Goal: Information Seeking & Learning: Learn about a topic

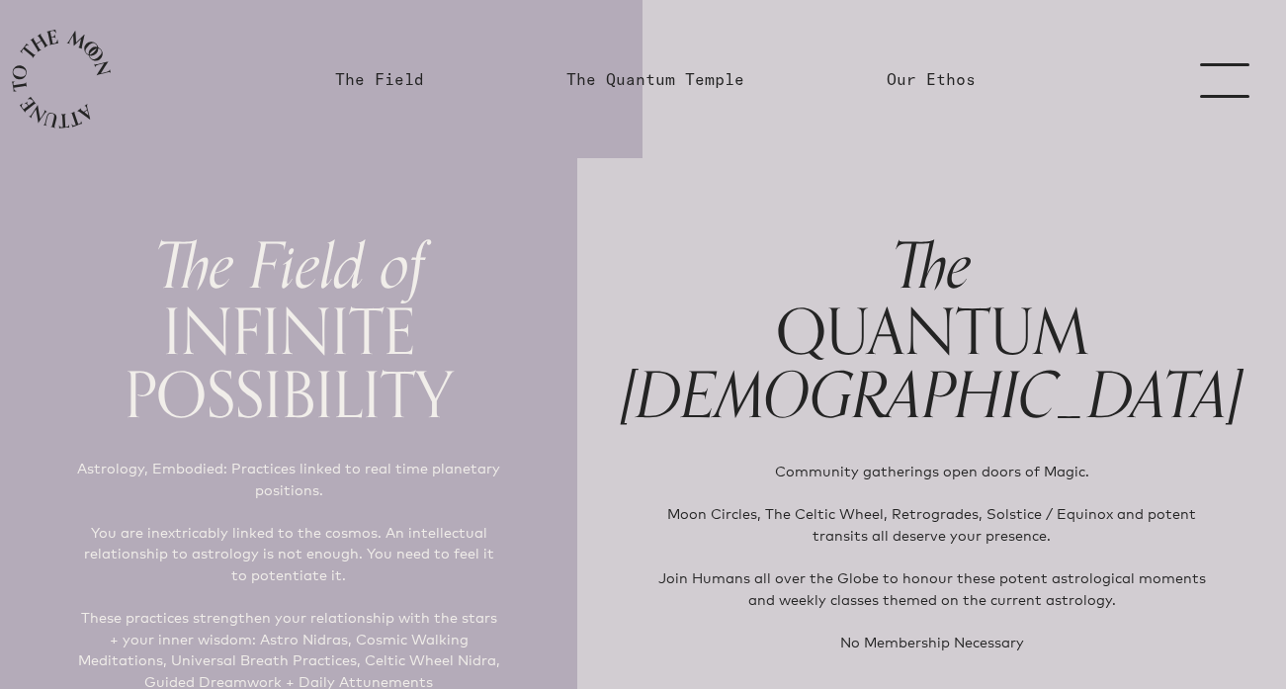
click at [1239, 77] on link "menu" at bounding box center [1236, 79] width 99 height 158
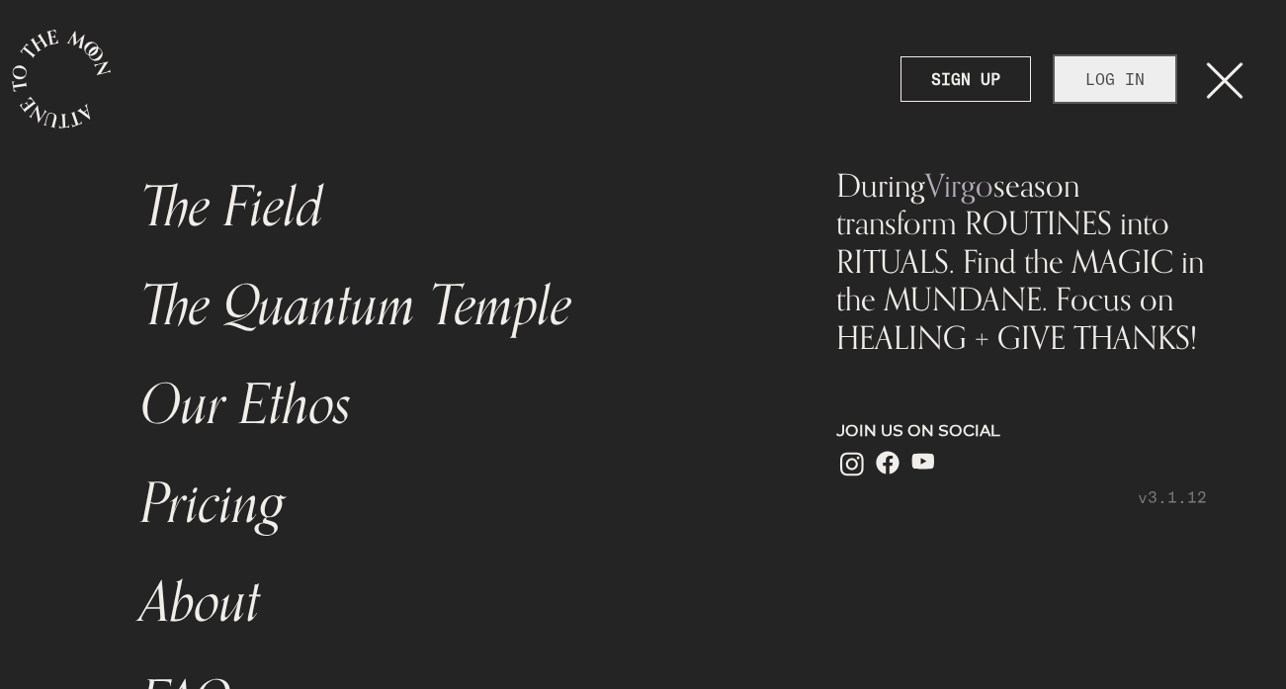
click at [1087, 86] on link "LOG IN" at bounding box center [1115, 78] width 121 height 45
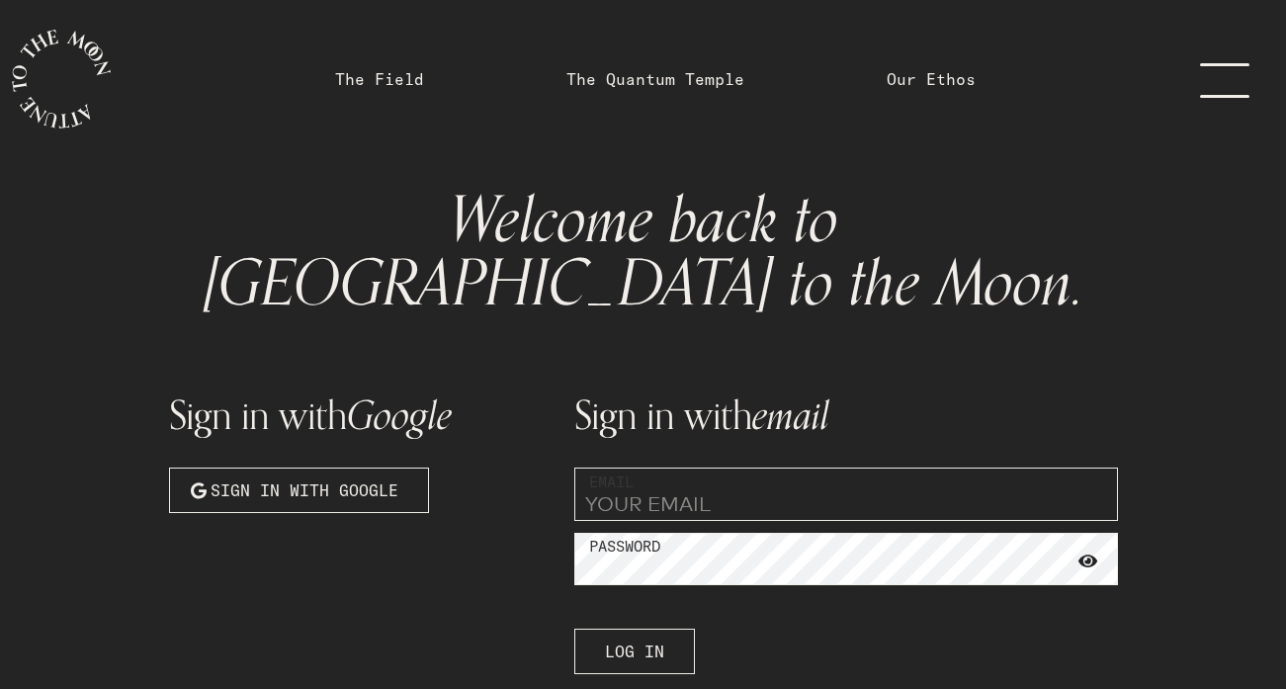
click at [697, 468] on input "email" at bounding box center [846, 494] width 544 height 53
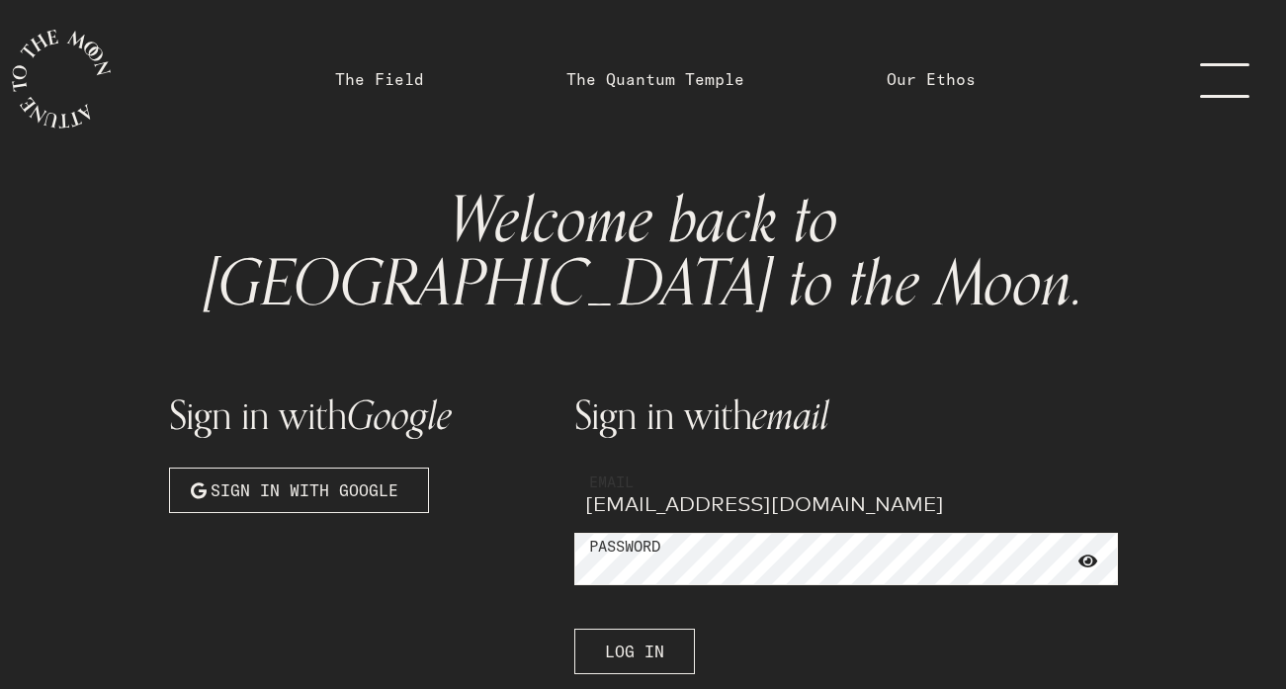
type input "[EMAIL_ADDRESS][DOMAIN_NAME]"
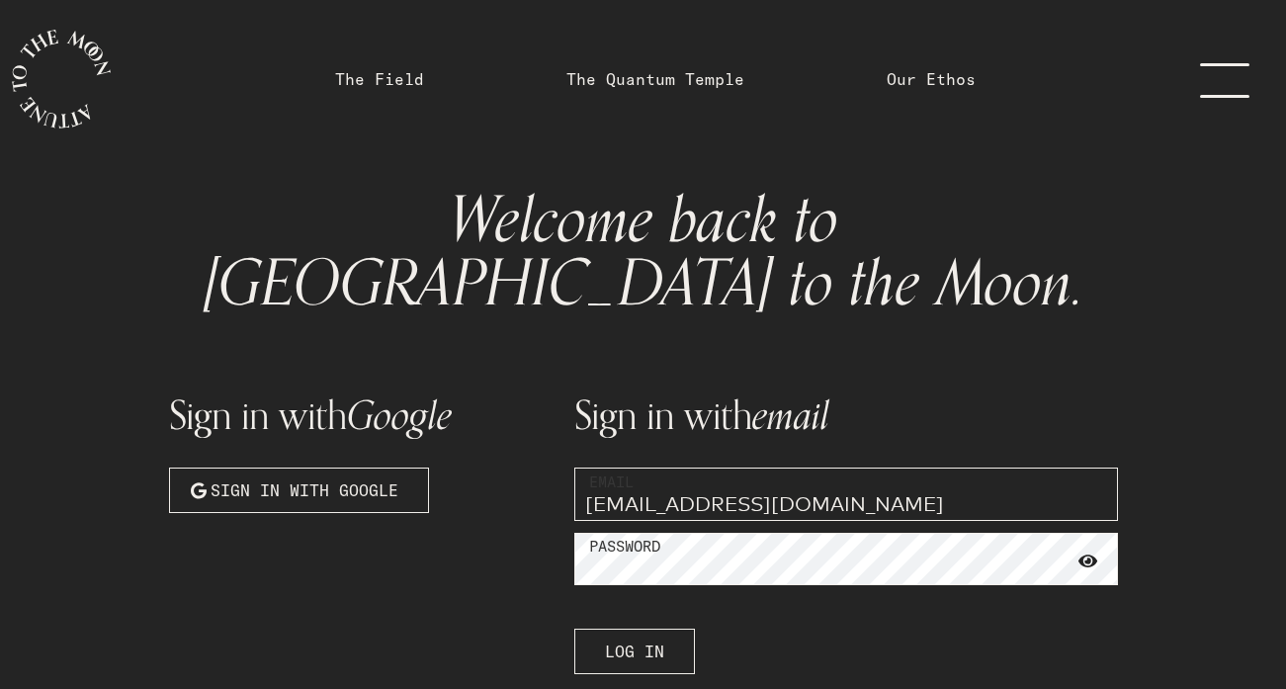
click at [619, 558] on div "Sign in with email Email [EMAIL_ADDRESS][DOMAIN_NAME] Password Log In Forgot Pa…" at bounding box center [845, 562] width 567 height 421
click at [613, 640] on span "Log In" at bounding box center [634, 652] width 59 height 24
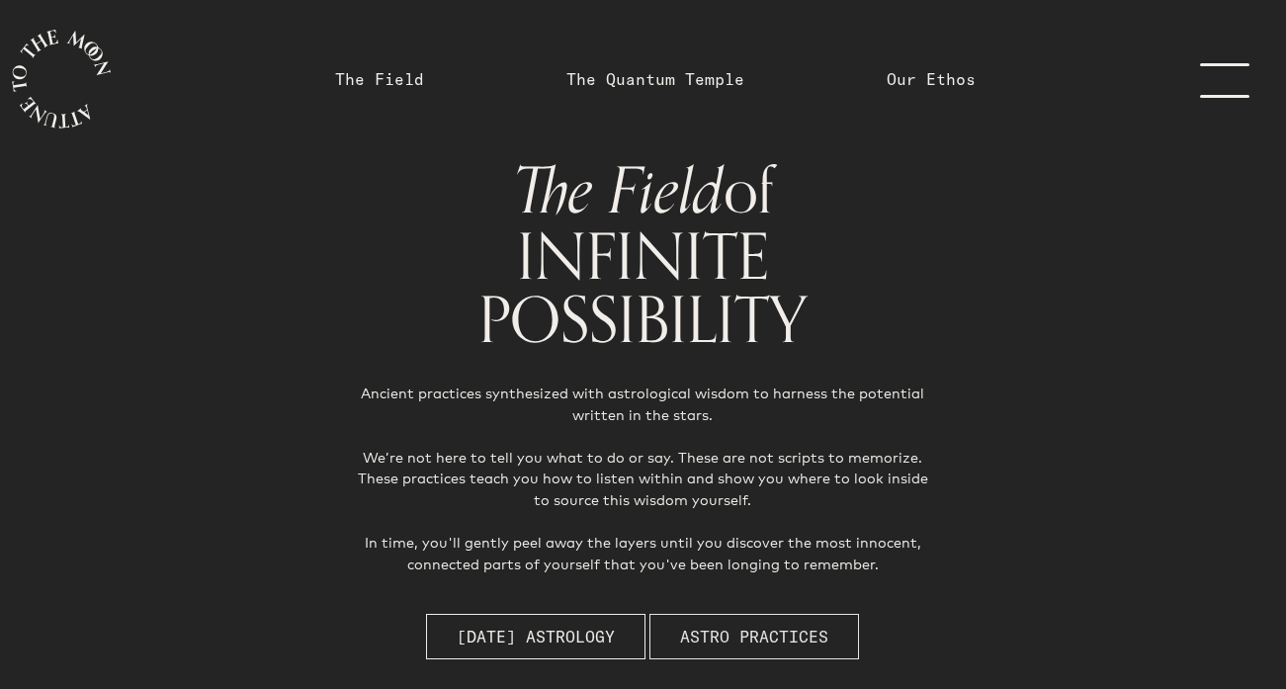
click at [713, 634] on span "Astro Practices" at bounding box center [754, 637] width 148 height 24
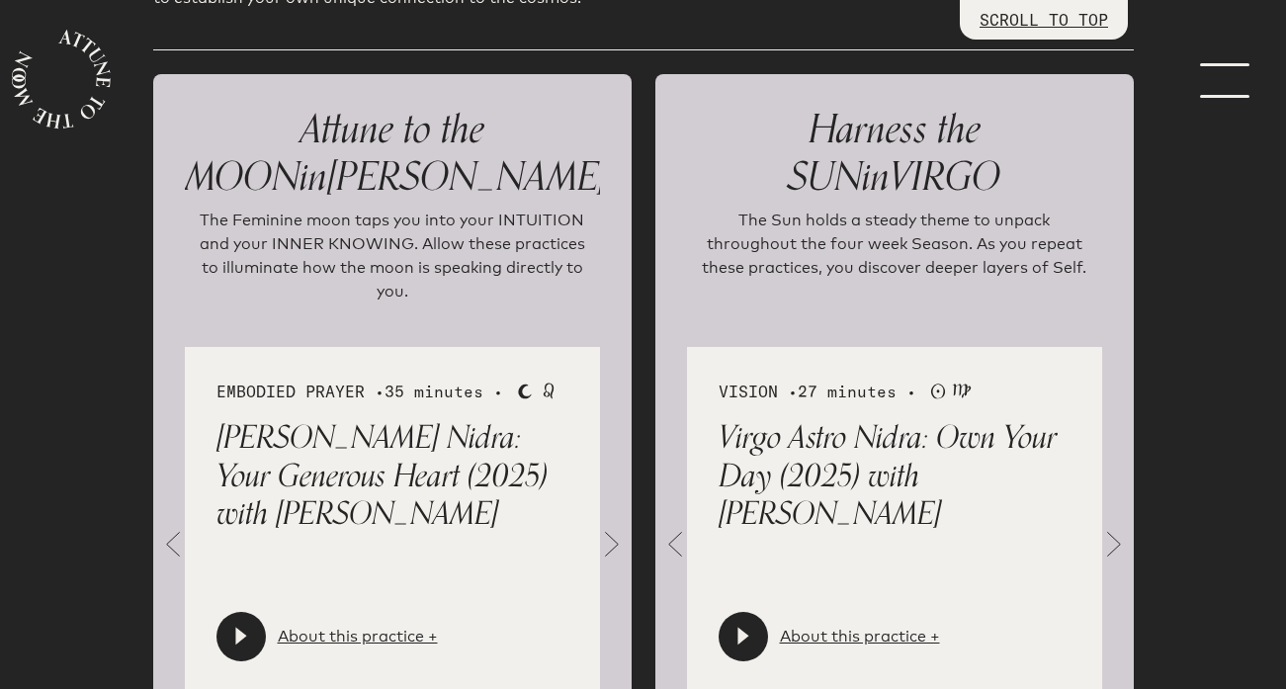
scroll to position [2193, 0]
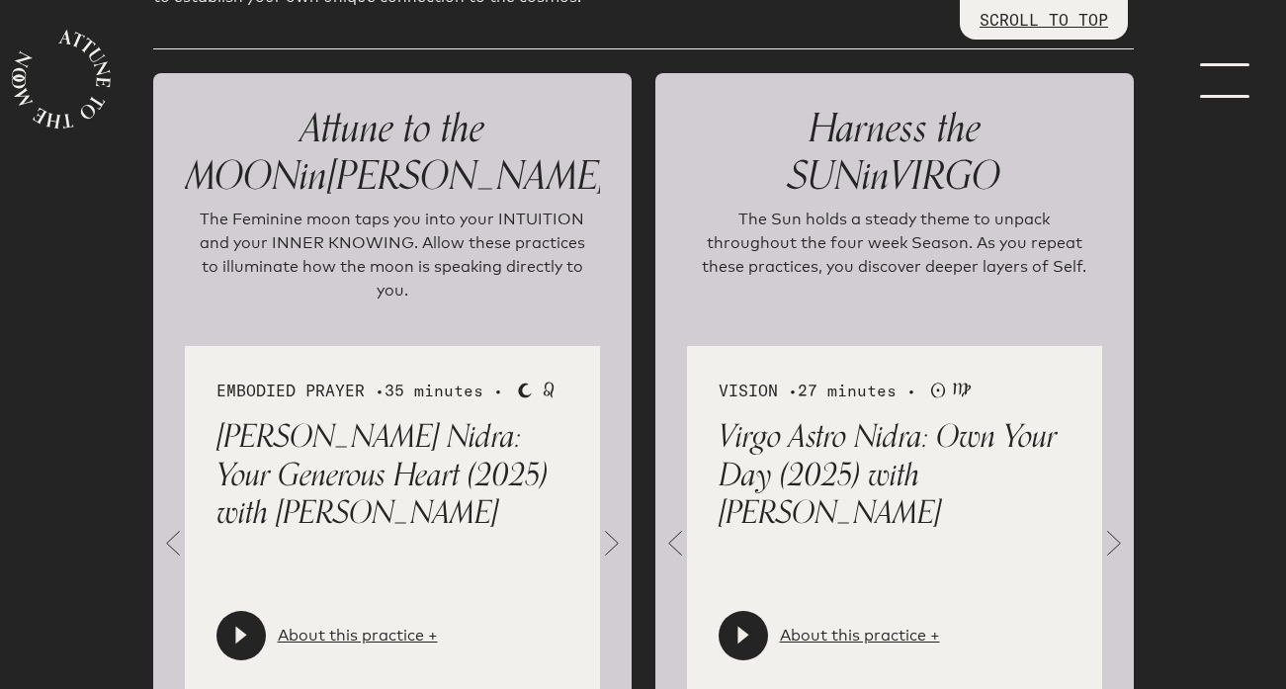
click at [1104, 523] on span at bounding box center [1114, 543] width 40 height 40
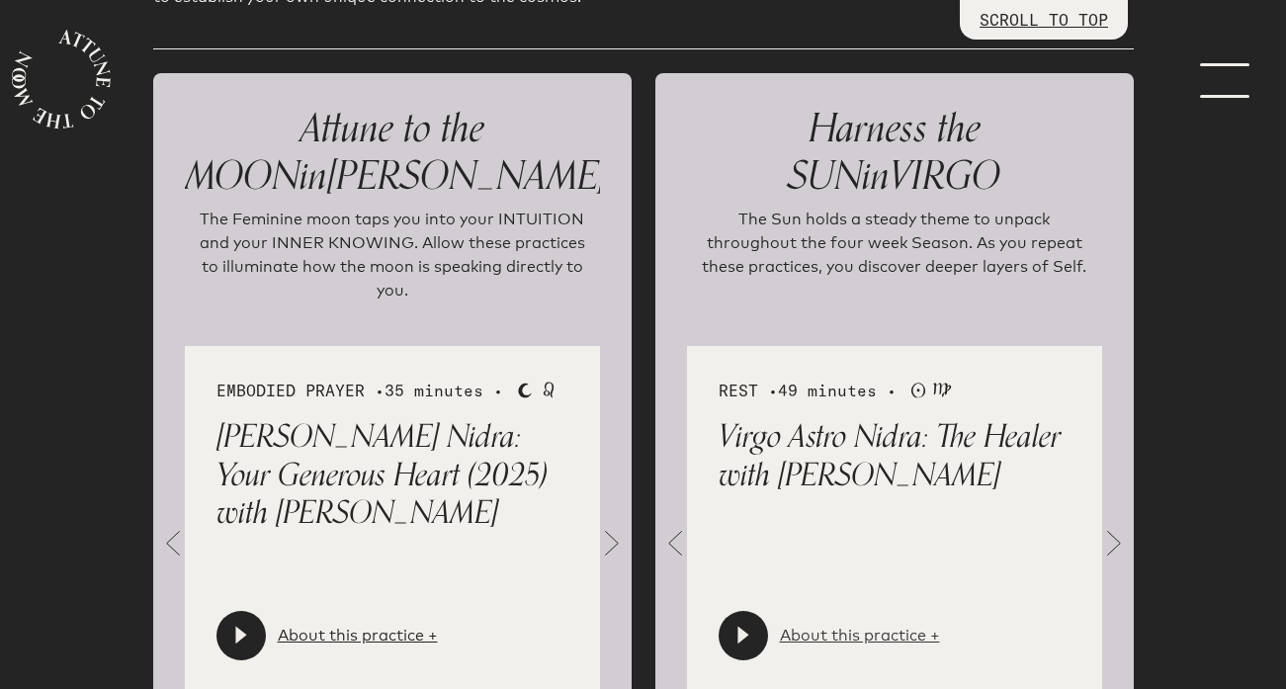
click at [888, 624] on link "About this practice +" at bounding box center [860, 636] width 160 height 24
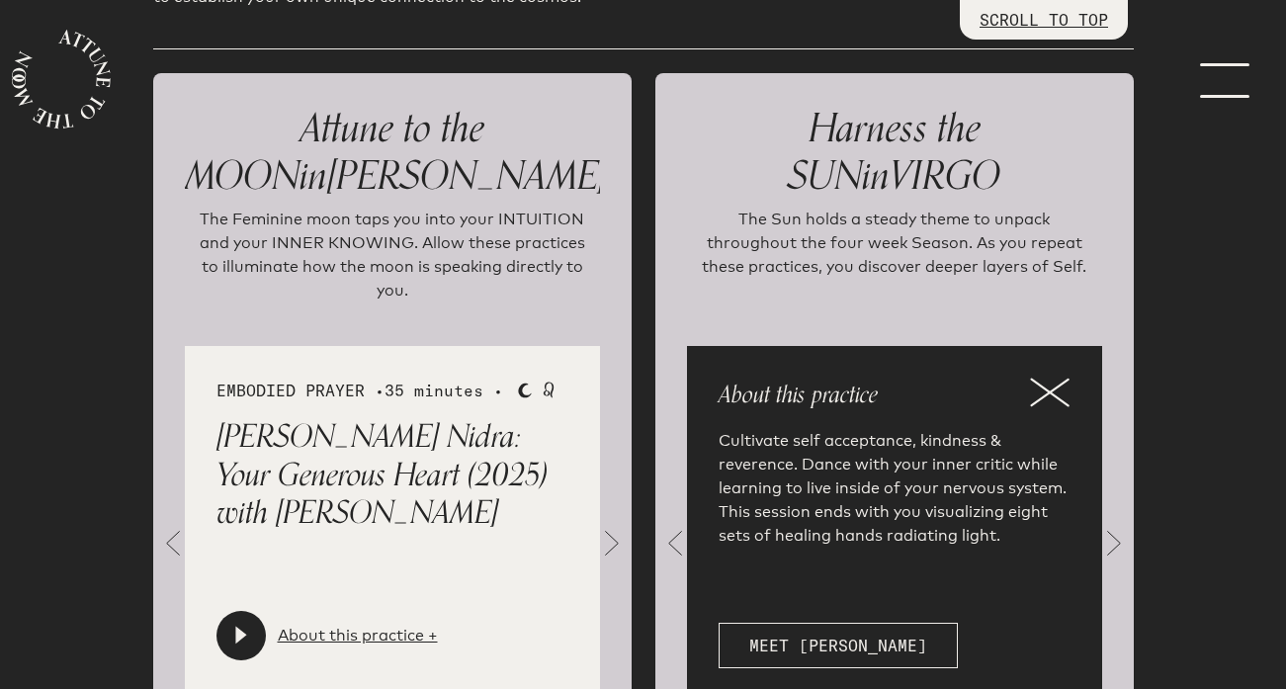
click at [1024, 378] on p "About this practice" at bounding box center [895, 396] width 352 height 36
click at [1060, 378] on icon at bounding box center [1050, 393] width 40 height 30
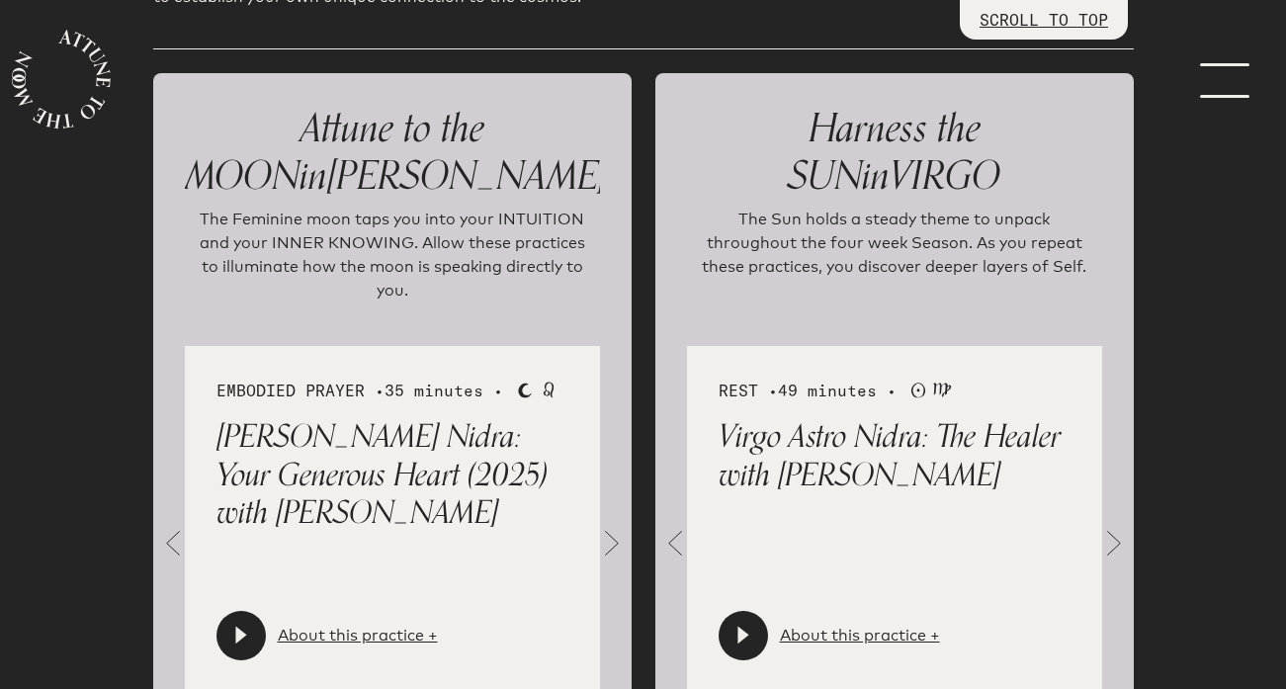
click at [1109, 523] on span at bounding box center [1114, 543] width 40 height 40
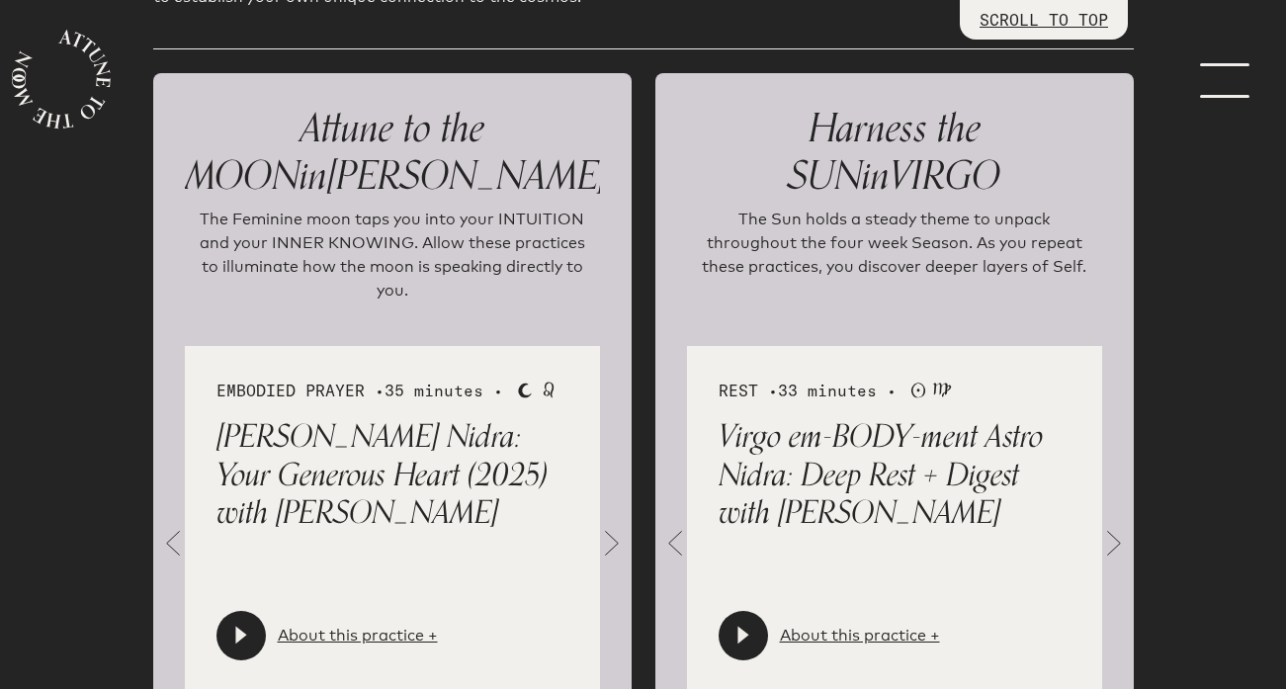
click at [1109, 523] on span at bounding box center [1114, 543] width 40 height 40
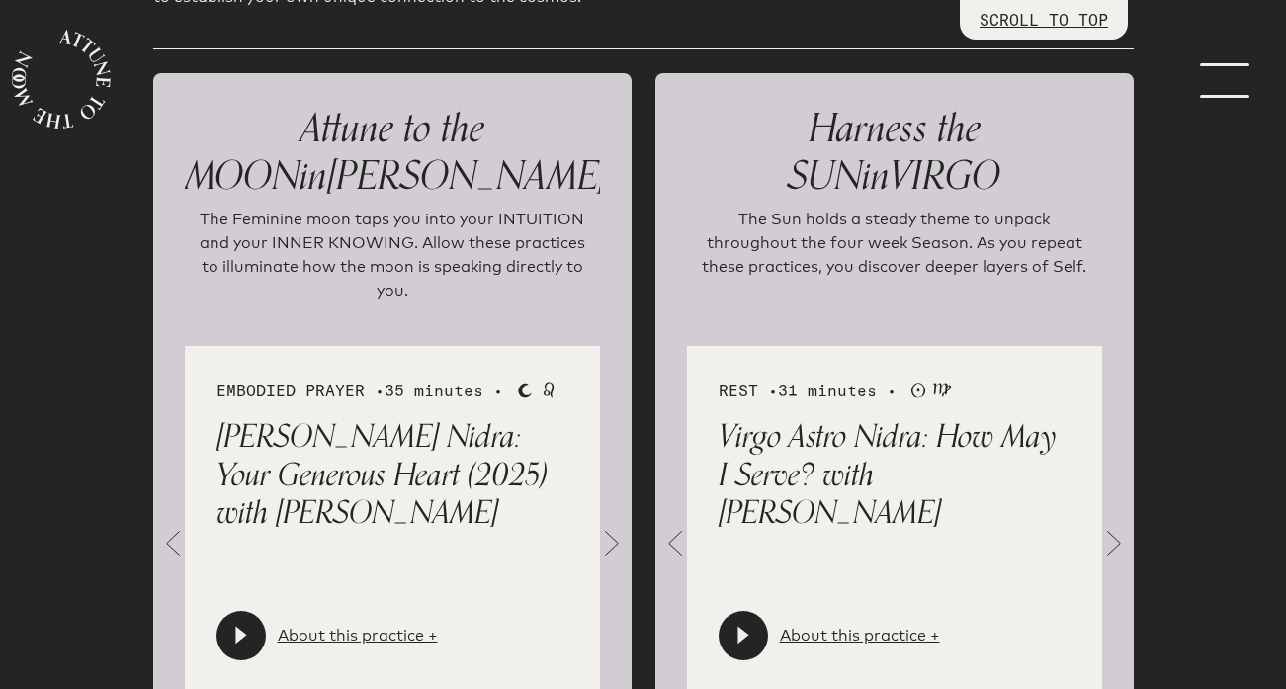
click at [1106, 523] on span at bounding box center [1114, 543] width 40 height 40
click at [1105, 523] on span at bounding box center [1114, 543] width 40 height 40
click at [1101, 523] on span at bounding box center [1114, 543] width 40 height 40
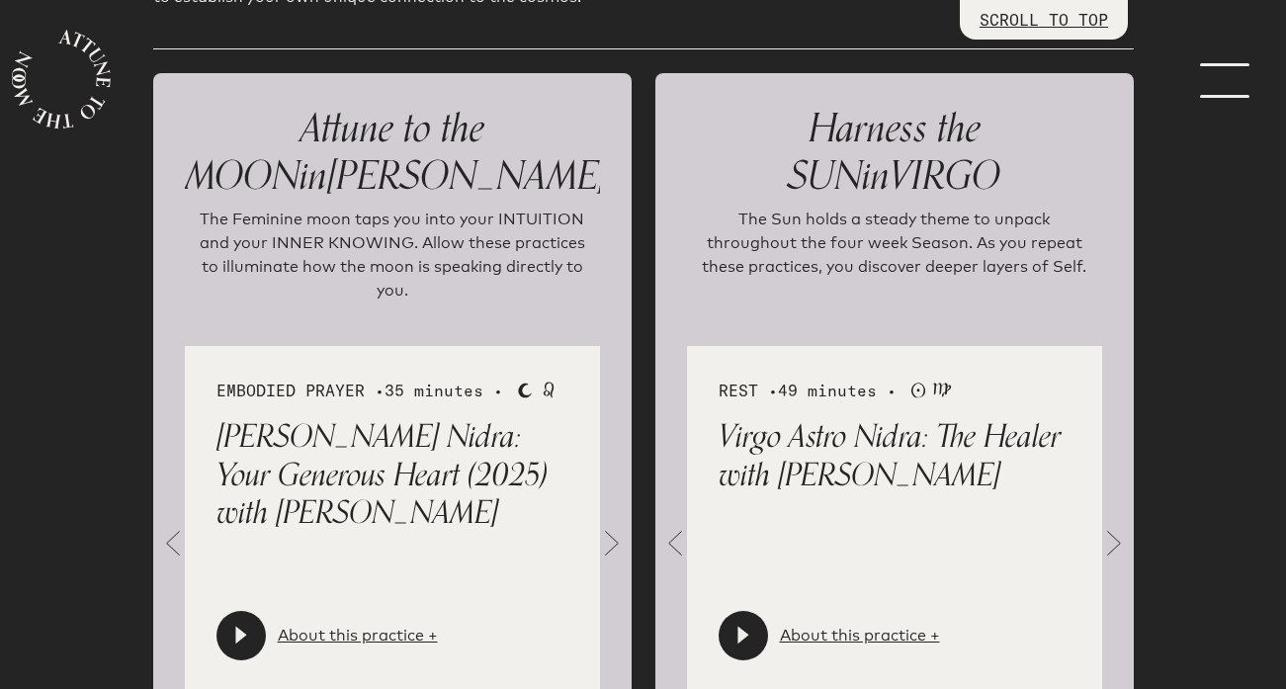
click at [1101, 501] on div "REST • 49 minutes • Sun Virgo Virgo Astro Nidra: The Healer with [PERSON_NAME] …" at bounding box center [894, 519] width 415 height 346
click at [710, 573] on div "REST • 49 minutes • Sun Virgo Virgo Astro Nidra: The Healer with [PERSON_NAME] …" at bounding box center [894, 519] width 415 height 346
click at [595, 523] on span at bounding box center [612, 543] width 40 height 40
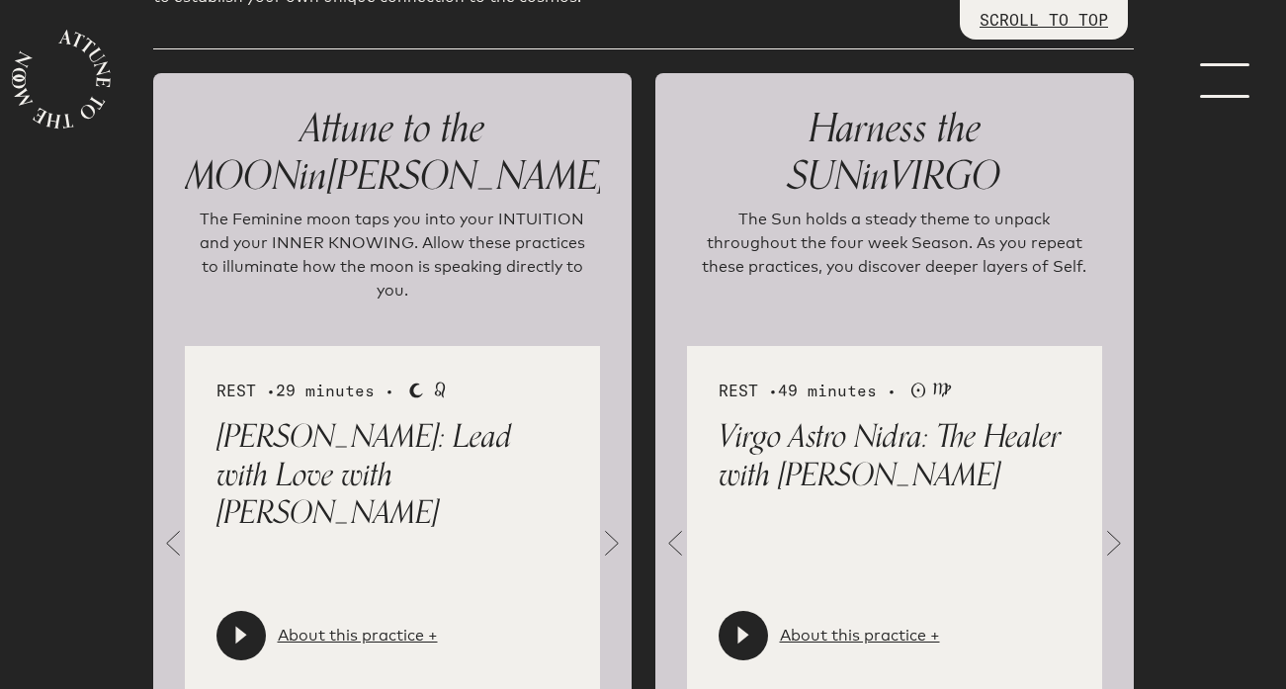
click at [595, 523] on span at bounding box center [612, 543] width 40 height 40
click at [738, 627] on icon at bounding box center [742, 636] width 11 height 18
